Goal: Check status: Check status

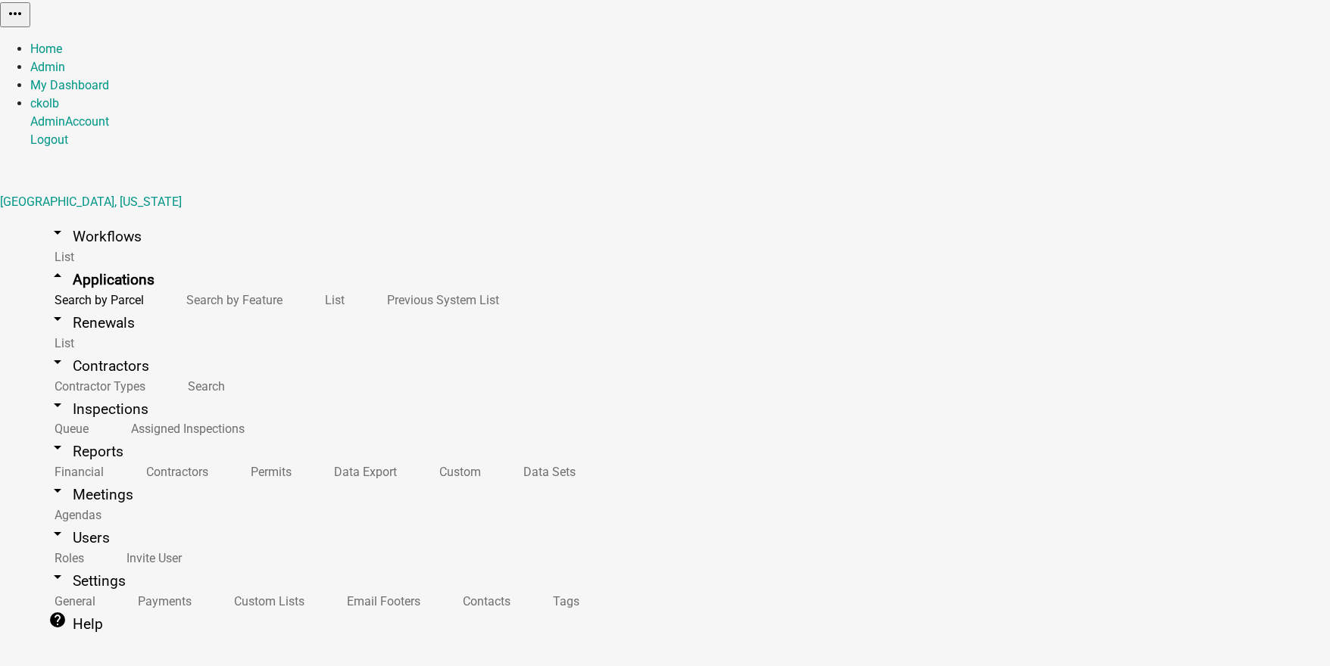
scroll to position [182, 0]
click at [83, 219] on link "arrow_drop_down Workflows" at bounding box center [94, 237] width 129 height 36
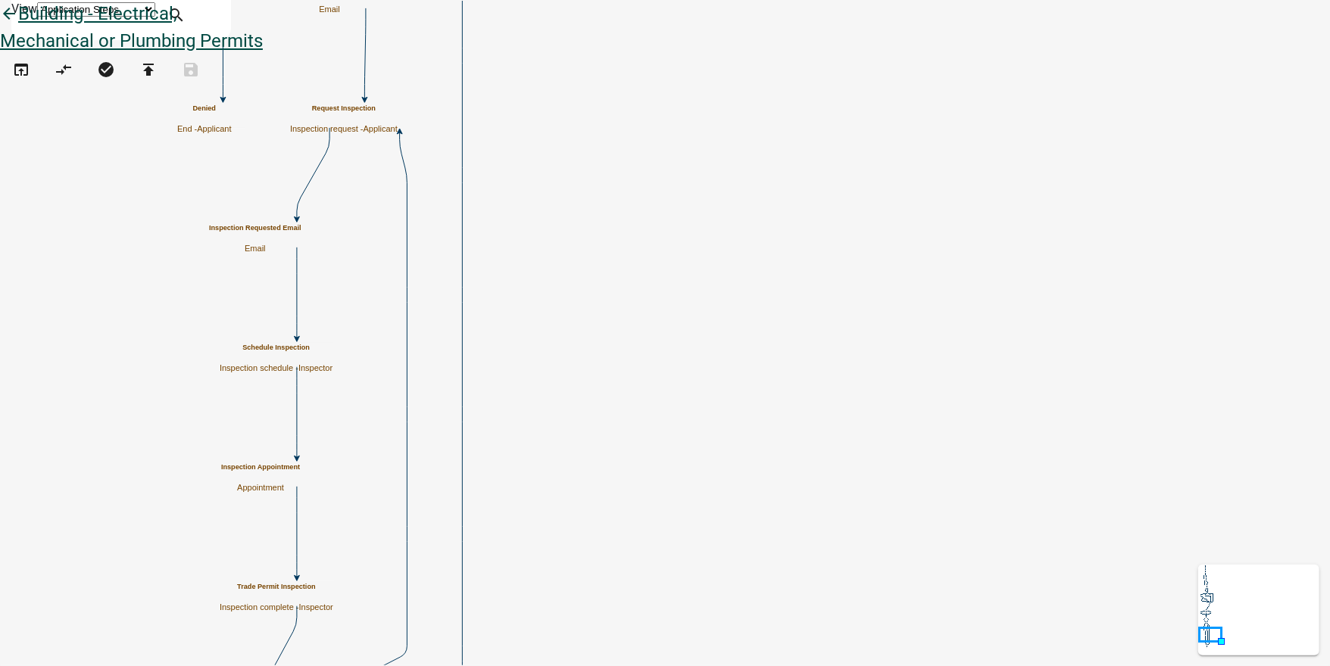
click at [18, 26] on icon "arrow_back" at bounding box center [9, 15] width 18 height 21
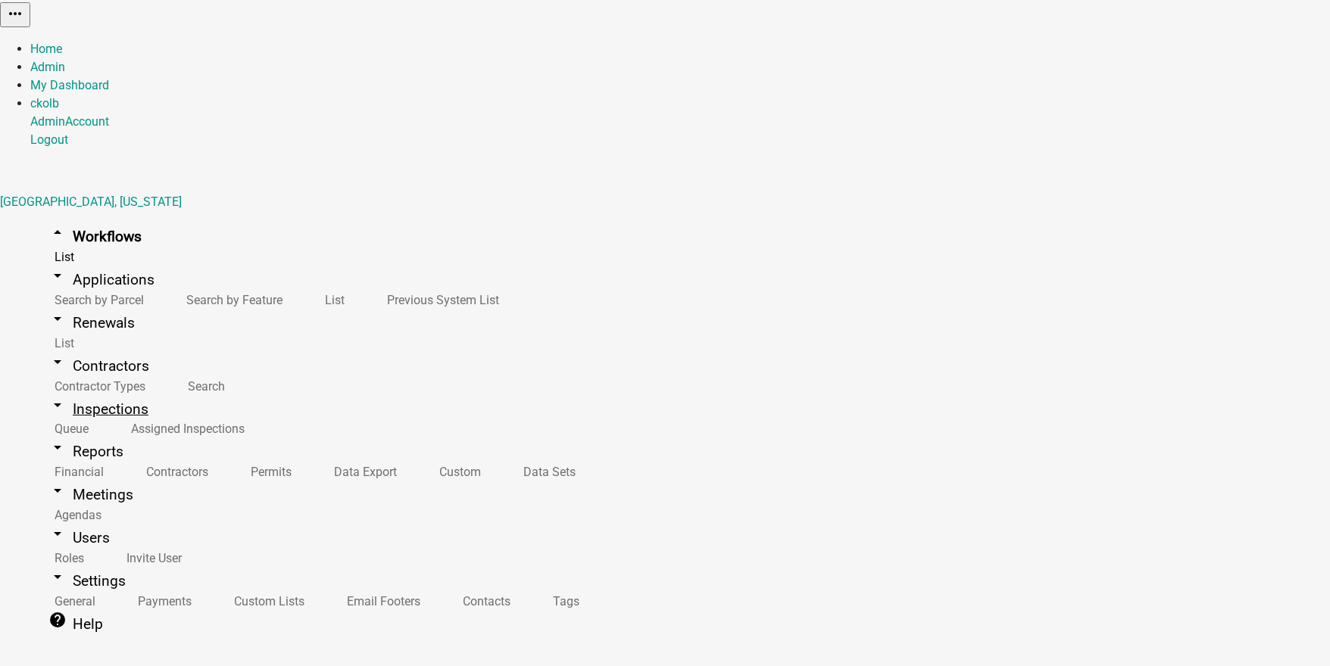
click at [101, 391] on link "arrow_drop_down Inspections" at bounding box center [98, 409] width 136 height 36
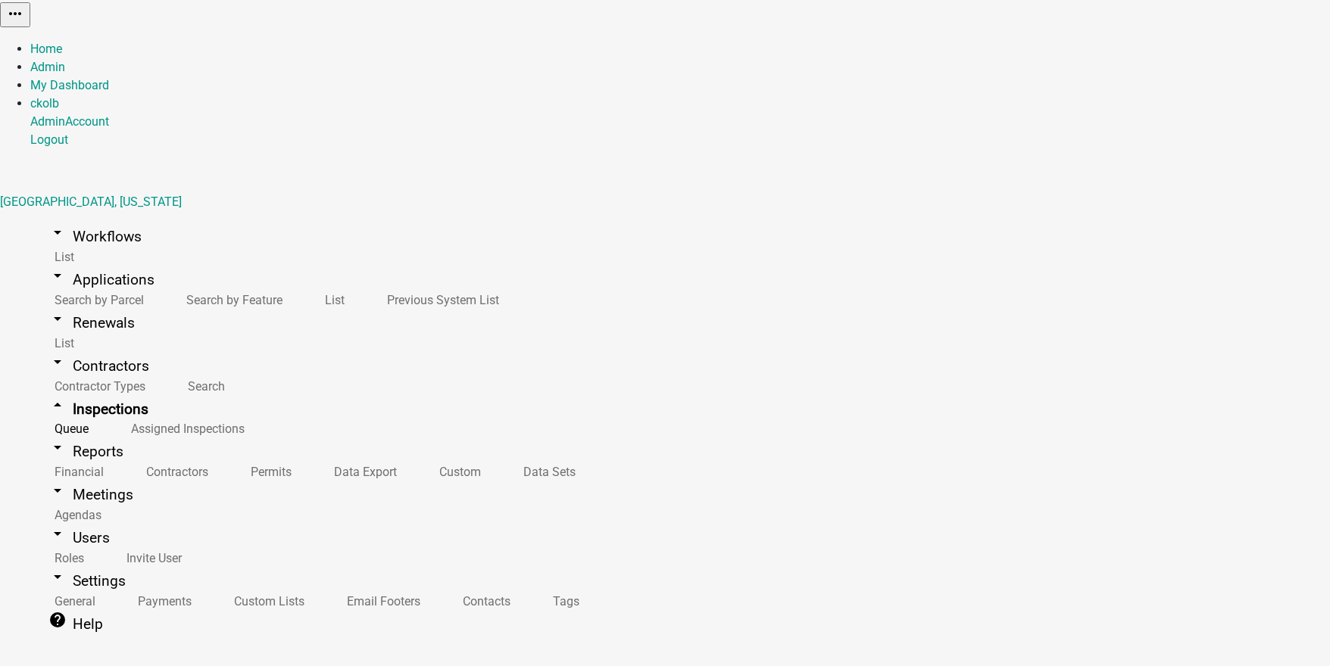
type input "068"
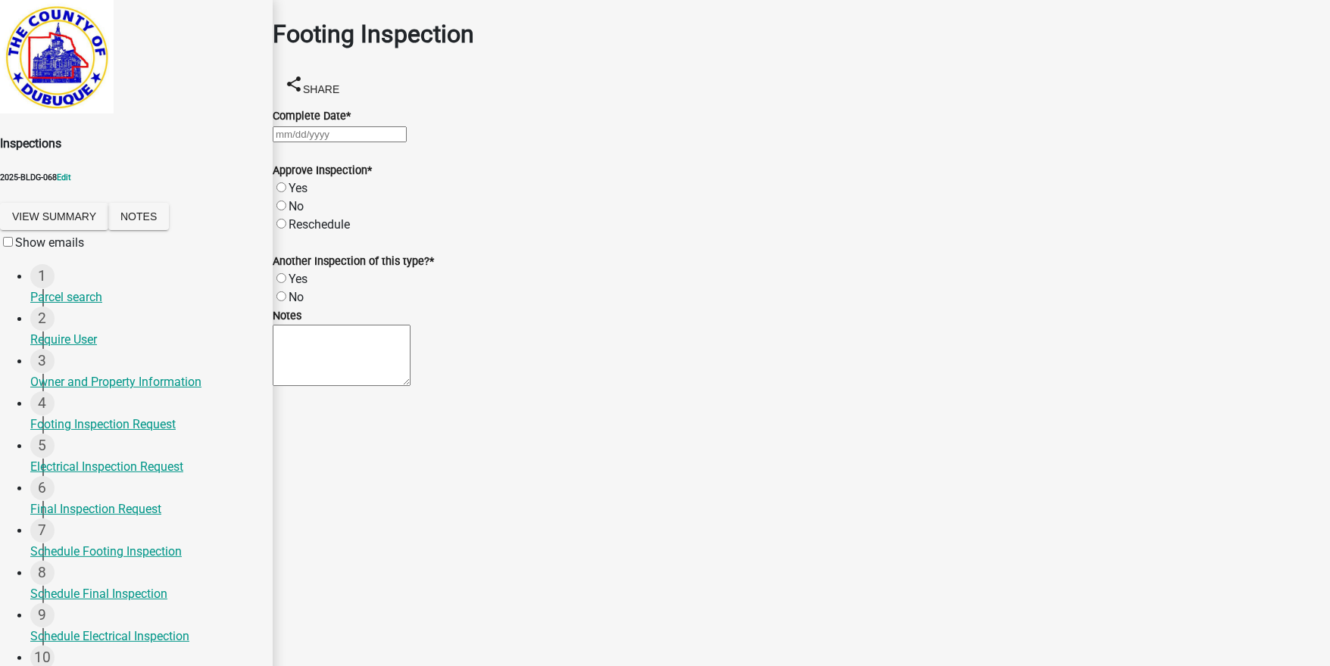
click at [568, 70] on div "Footing Inspection share Share Complete Date * Approve Inspection * Yes No Resc…" at bounding box center [801, 195] width 1080 height 391
